Goal: Check status

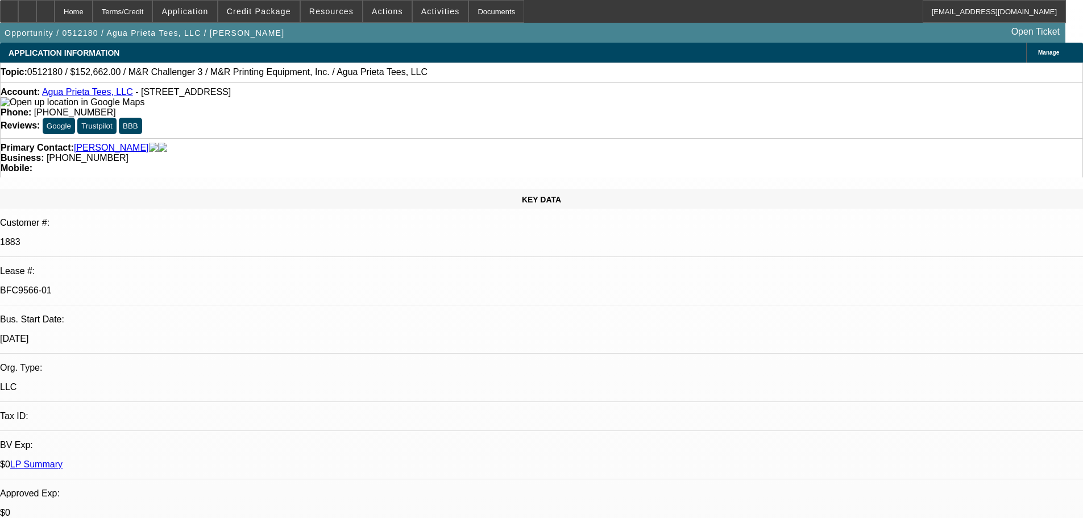
select select "0"
select select "2"
select select "0"
select select "3"
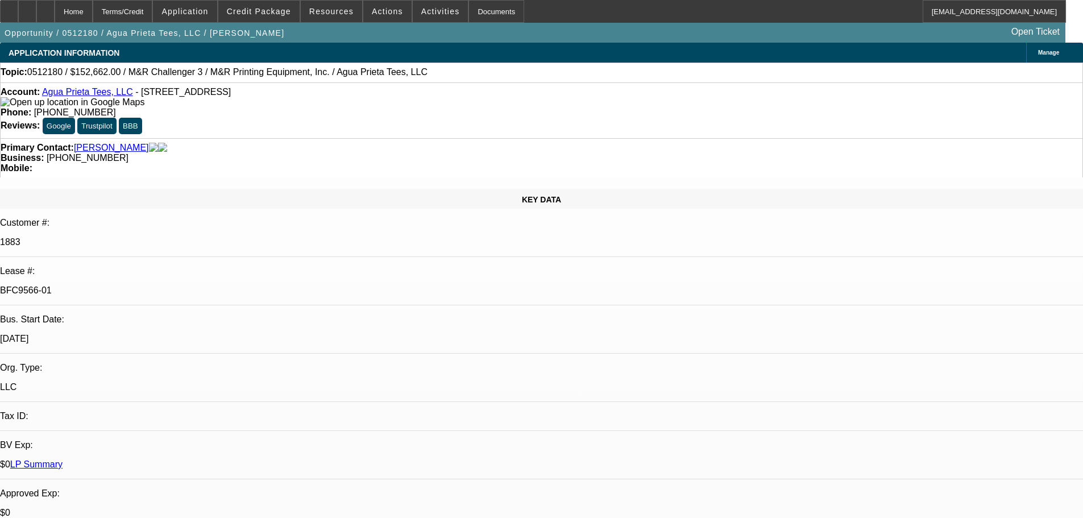
select select "0"
select select "2"
select select "0"
select select "3"
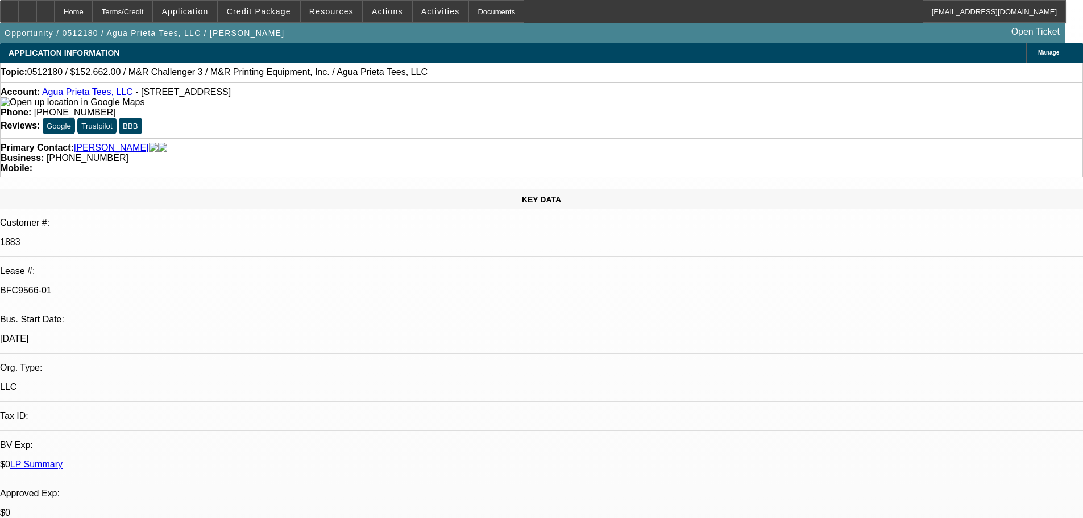
select select "0"
select select "2"
select select "0"
select select "3"
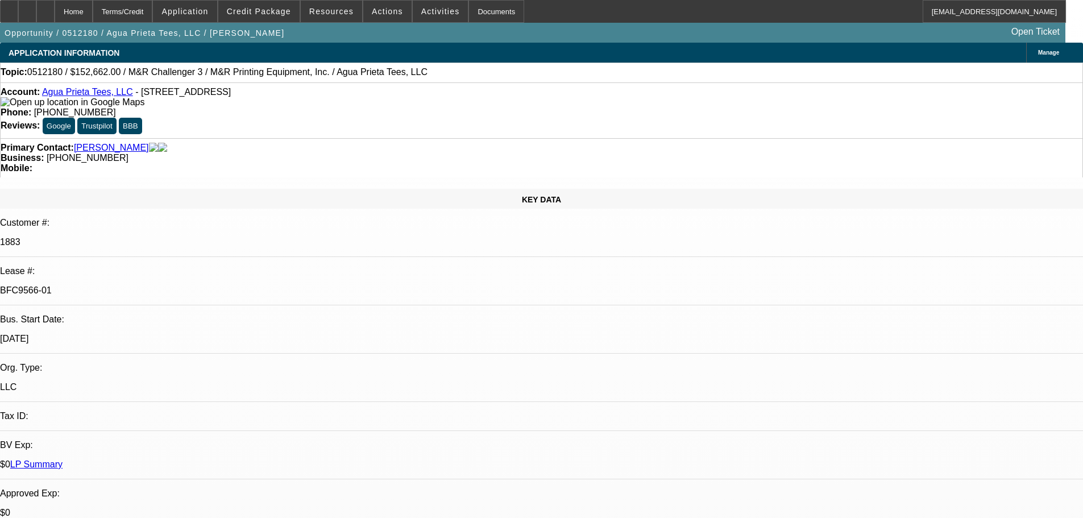
select select "0"
select select "2"
select select "0"
select select "3"
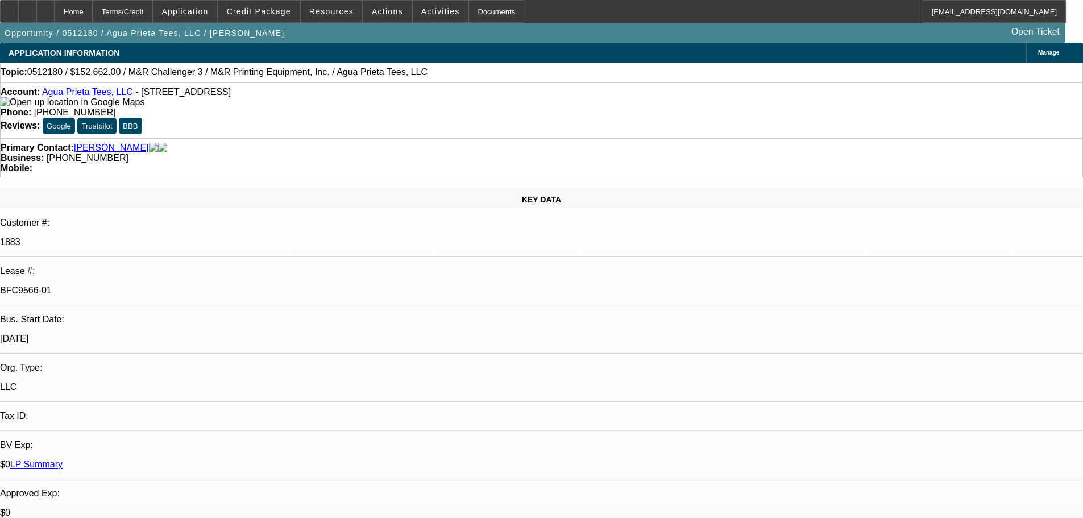
click at [86, 97] on link "Agua Prieta Tees, LLC" at bounding box center [87, 92] width 91 height 10
click at [63, 459] on link "LP Summary" at bounding box center [36, 464] width 52 height 10
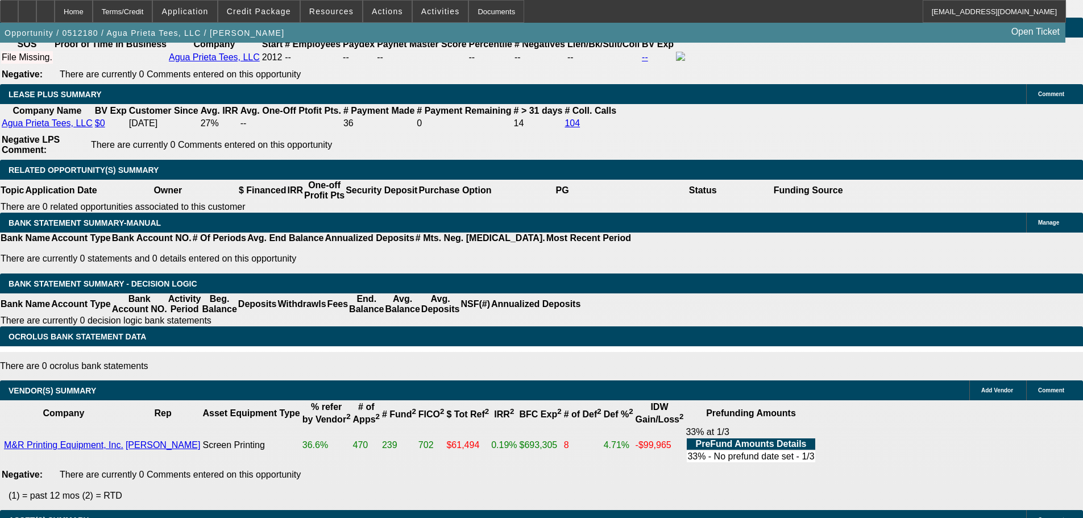
scroll to position [434, 0]
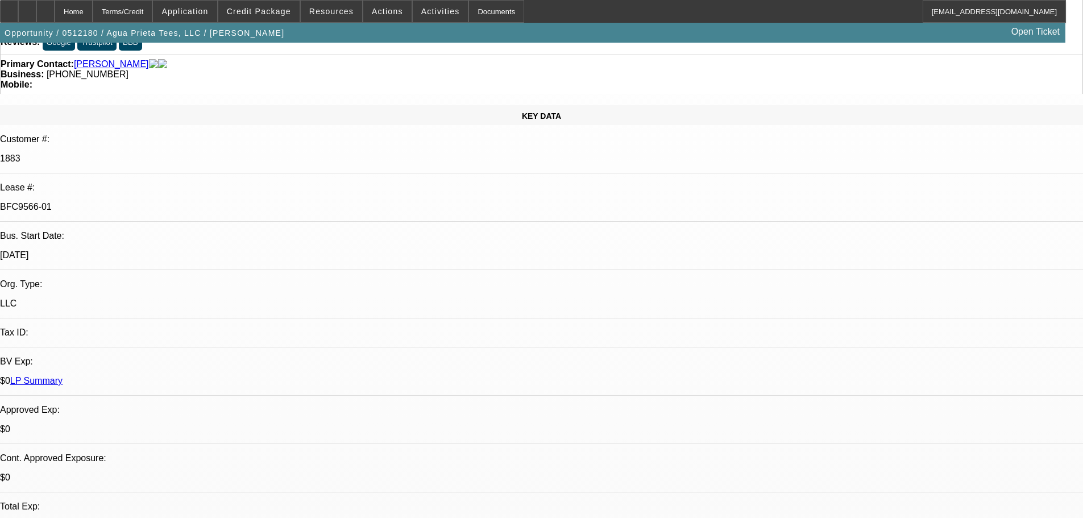
scroll to position [38, 0]
